Goal: Check status: Check status

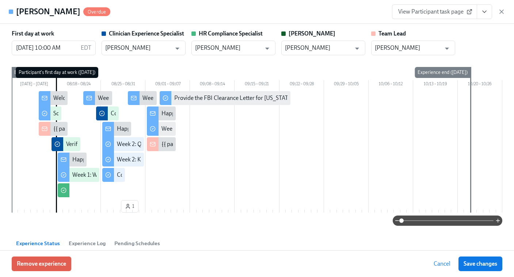
scroll to position [0, 1960]
click at [503, 15] on icon "button" at bounding box center [501, 11] width 7 height 7
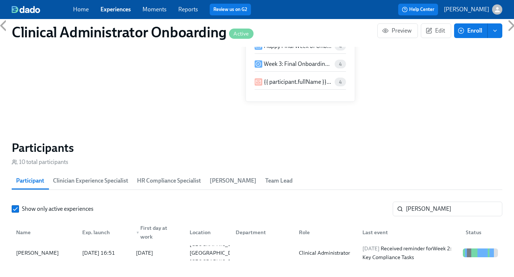
click at [114, 11] on link "Experiences" at bounding box center [116, 9] width 30 height 7
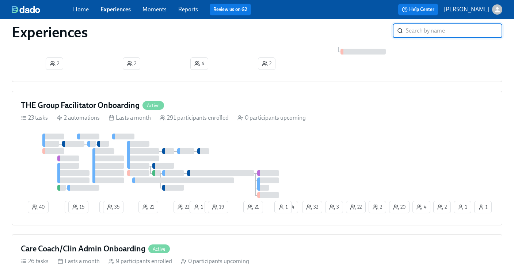
scroll to position [563, 0]
click at [203, 174] on div at bounding box center [220, 173] width 67 height 6
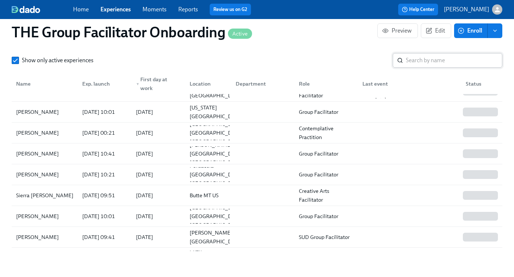
scroll to position [167, 0]
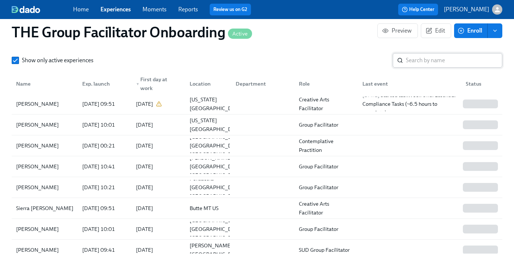
click at [416, 61] on input "search" at bounding box center [454, 60] width 96 height 15
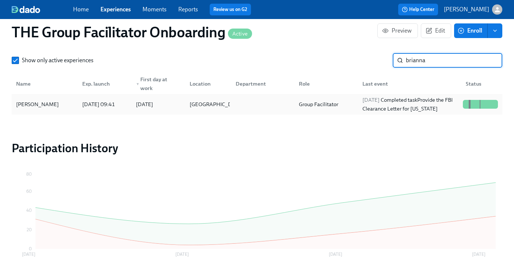
type input "brianna"
click at [270, 105] on div at bounding box center [261, 104] width 63 height 15
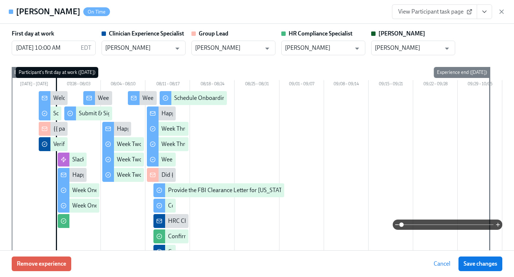
click at [442, 13] on span "View Participant task page" at bounding box center [434, 11] width 73 height 7
click at [485, 14] on icon "View task page" at bounding box center [484, 11] width 7 height 7
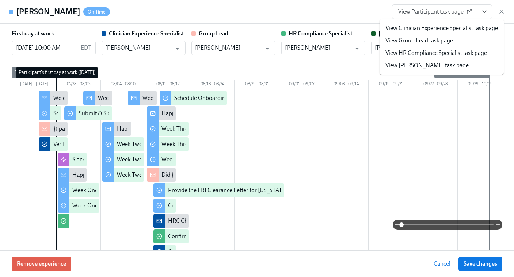
click at [462, 31] on link "View Clinician Experience Specialist task page" at bounding box center [442, 28] width 113 height 8
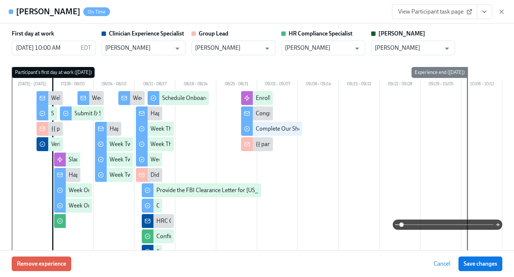
scroll to position [0, 11745]
click at [504, 13] on icon "button" at bounding box center [501, 11] width 7 height 7
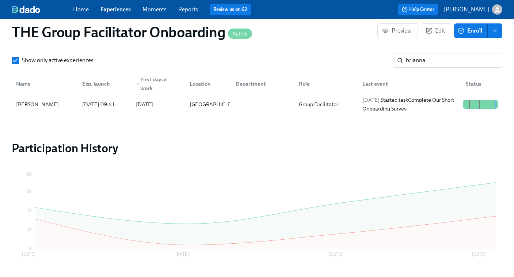
click at [112, 8] on link "Experiences" at bounding box center [116, 9] width 30 height 7
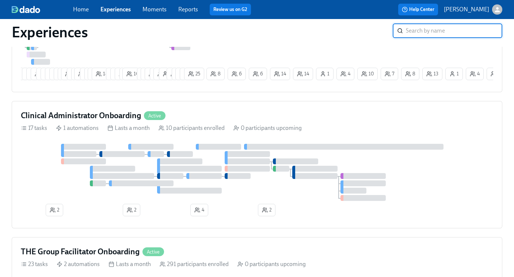
scroll to position [460, 0]
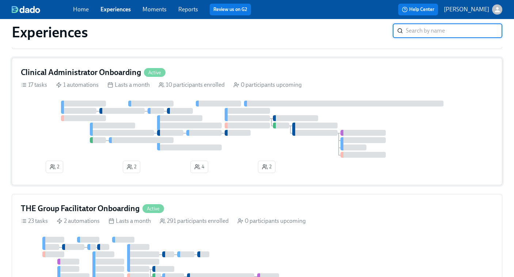
click at [206, 144] on div at bounding box center [257, 129] width 473 height 57
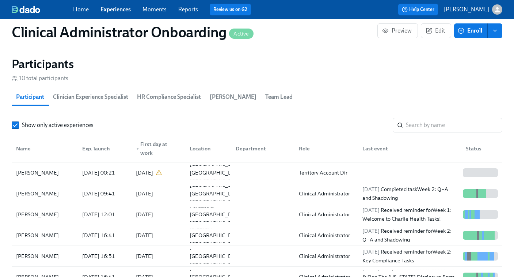
scroll to position [27, 0]
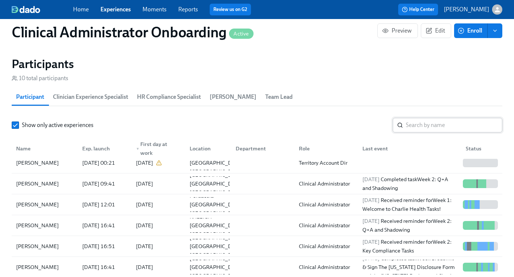
click at [422, 129] on input "search" at bounding box center [454, 125] width 96 height 15
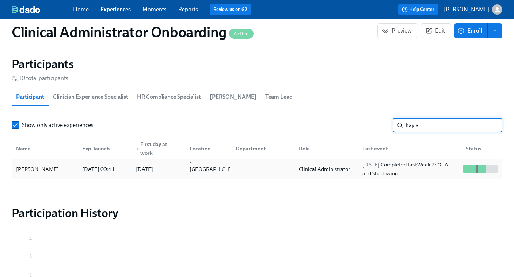
type input "kayla"
click at [374, 174] on div "2025/08/29 Completed task Week 2: Q+A and Shadowing" at bounding box center [410, 169] width 101 height 18
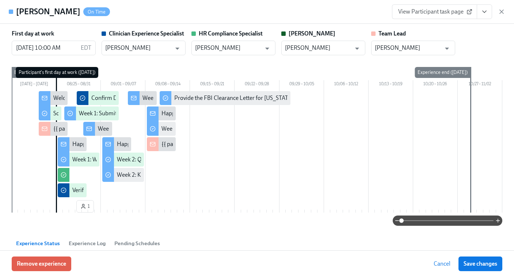
click at [444, 12] on span "View Participant task page" at bounding box center [434, 11] width 73 height 7
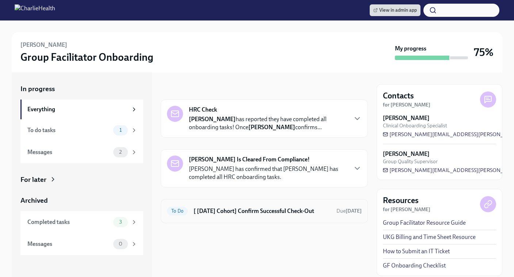
click at [236, 210] on h6 "[ Jul 28th Cohort] Confirm Successful Check-Out" at bounding box center [262, 211] width 137 height 8
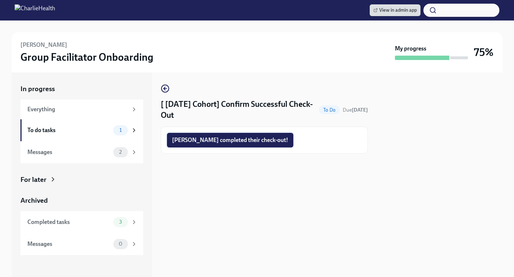
click at [215, 138] on span "Brianna completed their check-out!" at bounding box center [230, 139] width 116 height 7
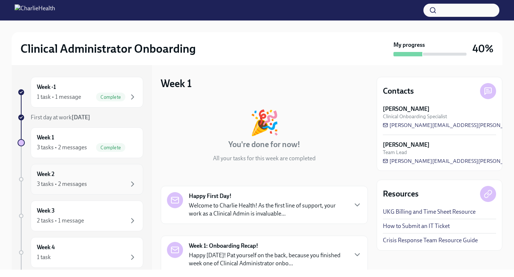
click at [67, 184] on div "3 tasks • 2 messages" at bounding box center [62, 184] width 50 height 8
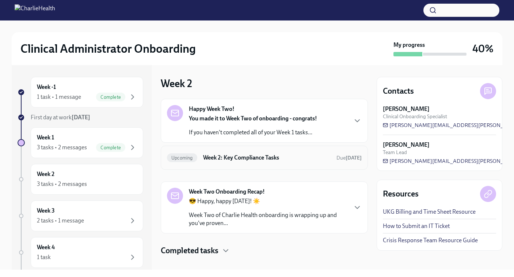
scroll to position [10, 0]
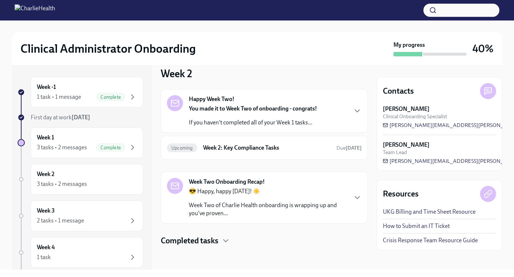
click at [196, 244] on h4 "Completed tasks" at bounding box center [190, 240] width 58 height 11
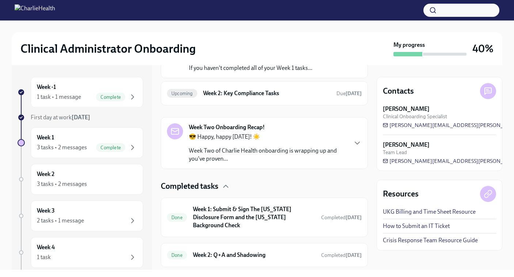
scroll to position [77, 0]
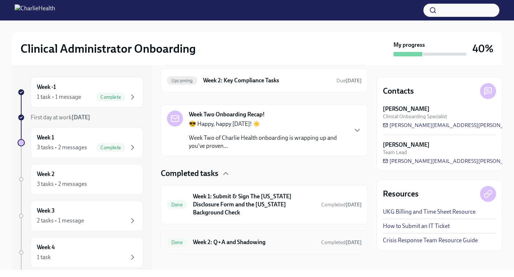
click at [214, 238] on h6 "Week 2: Q+A and Shadowing" at bounding box center [254, 242] width 122 height 8
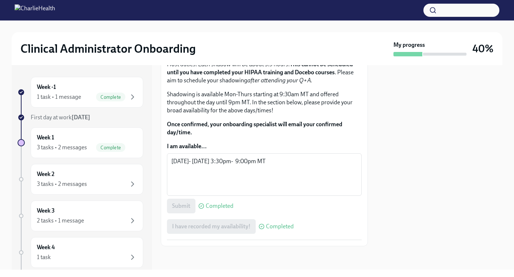
scroll to position [478, 0]
